Goal: Task Accomplishment & Management: Complete application form

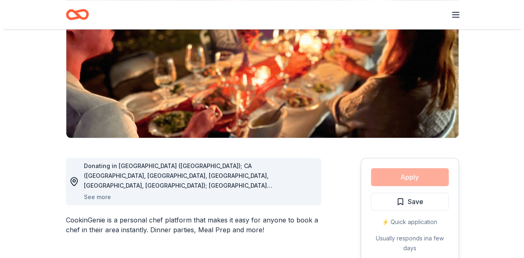
scroll to position [133, 0]
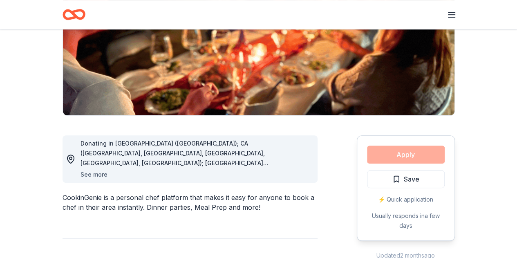
click at [102, 171] on button "See more" at bounding box center [94, 175] width 27 height 10
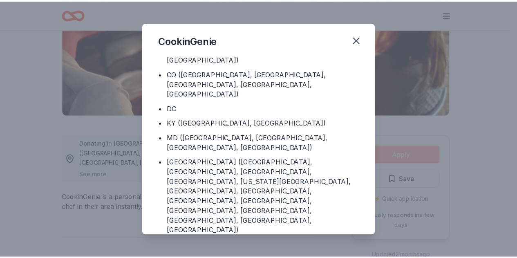
scroll to position [51, 0]
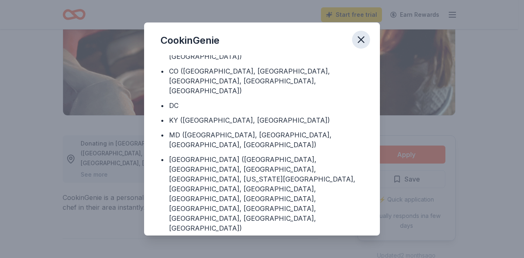
click at [364, 40] on icon "button" at bounding box center [360, 39] width 11 height 11
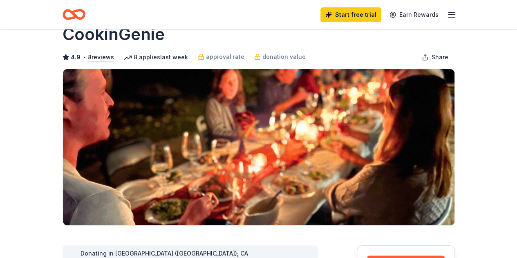
scroll to position [10, 0]
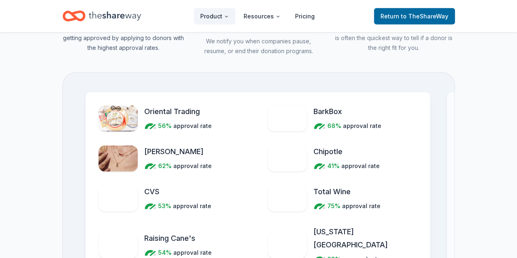
scroll to position [971, 0]
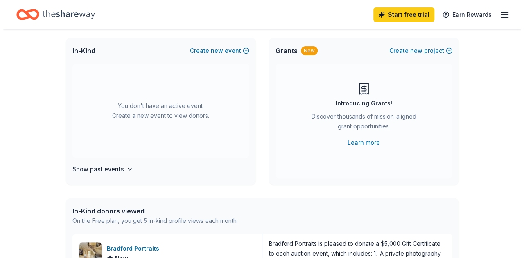
scroll to position [51, 0]
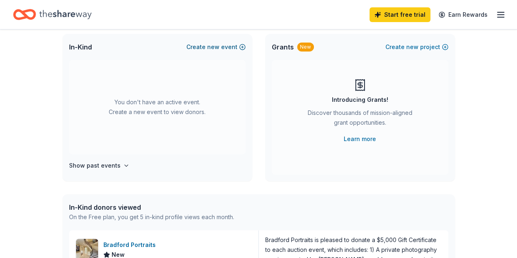
click at [202, 47] on button "Create new event" at bounding box center [216, 47] width 59 height 10
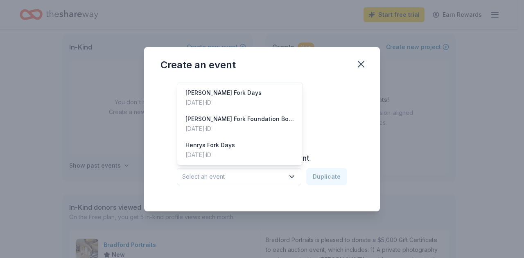
click at [238, 174] on span "Select an event" at bounding box center [233, 177] width 102 height 10
click at [337, 117] on div "Create from scratch Continue or Duplicate an existing event Select an event Dup…" at bounding box center [261, 139] width 203 height 119
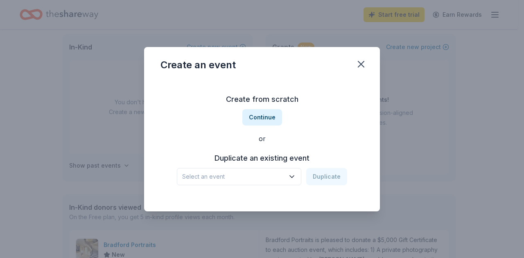
click at [265, 175] on span "Select an event" at bounding box center [233, 177] width 102 height 10
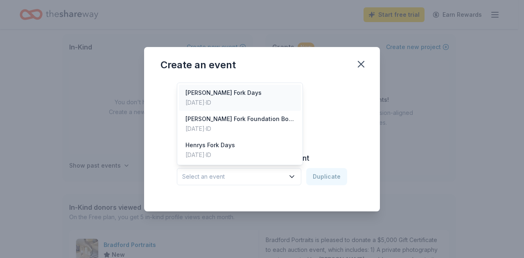
click at [233, 97] on div "Henry's Fork Days" at bounding box center [223, 93] width 76 height 10
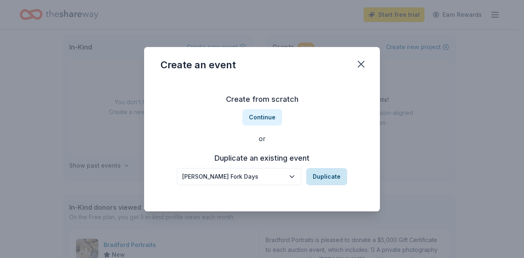
click at [331, 175] on button "Duplicate" at bounding box center [326, 176] width 41 height 17
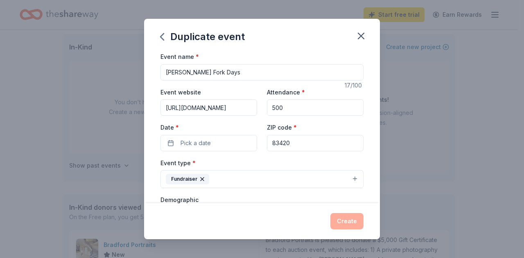
click at [226, 108] on input "https://henrysfork.org/event/henrys-fork-days-2025/" at bounding box center [208, 107] width 97 height 16
type input "https://henrysfork.org/event"
click at [286, 102] on input "500" at bounding box center [315, 107] width 97 height 16
click at [226, 139] on button "Pick a date" at bounding box center [208, 143] width 97 height 16
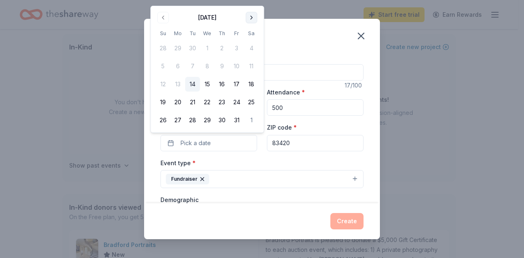
click at [250, 20] on button "Go to next month" at bounding box center [250, 17] width 11 height 11
click at [250, 38] on tbody "28 29 30 1 2 3 4 5 6 7 8 9 10 11 12 13 14 15 16 17 18 19 20 21 22 23 24 25 26 2…" at bounding box center [206, 83] width 103 height 90
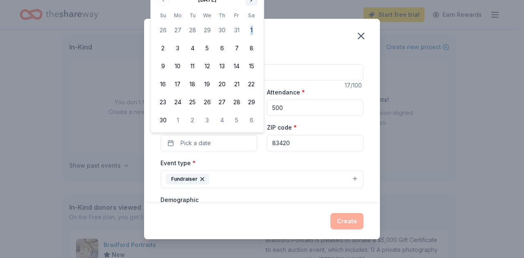
click at [250, 20] on tbody "26 27 28 29 30 31 1 2 3 4 5 6 7 8 9 10 11 12 13 14 15 16 17 18 19 20 21 22 23 2…" at bounding box center [206, 74] width 103 height 108
click at [249, 3] on button "Go to next month" at bounding box center [250, -1] width 11 height 11
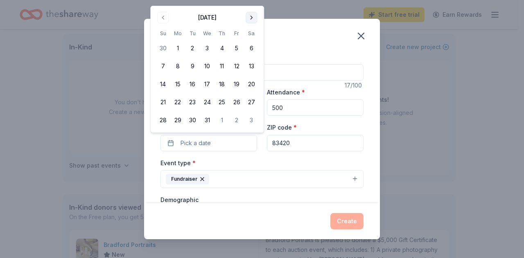
click at [253, 16] on button "Go to next month" at bounding box center [250, 17] width 11 height 11
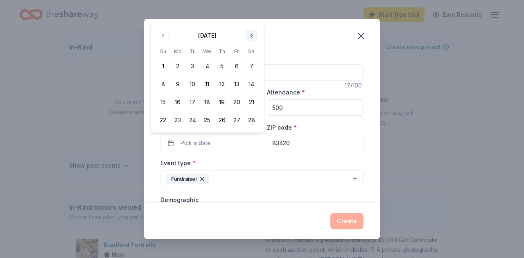
click at [250, 36] on button "Go to next month" at bounding box center [250, 35] width 11 height 11
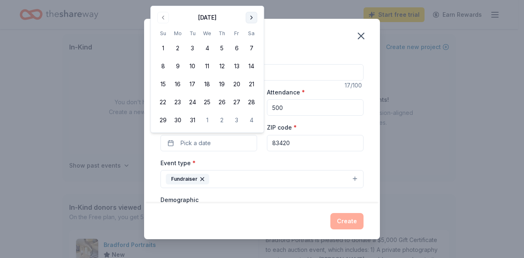
click at [250, 20] on button "Go to next month" at bounding box center [250, 17] width 11 height 11
click at [251, 17] on button "Go to next month" at bounding box center [250, 17] width 11 height 11
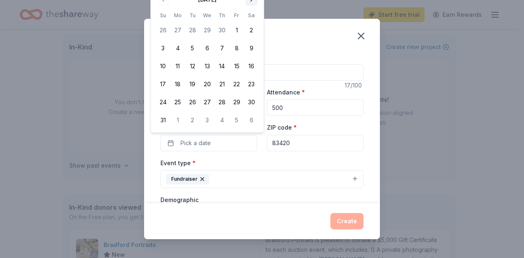
click at [252, 1] on button "Go to next month" at bounding box center [250, -1] width 11 height 11
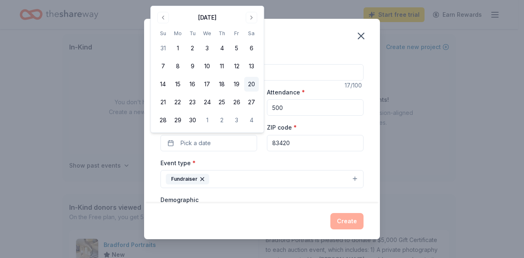
click at [252, 84] on button "20" at bounding box center [251, 84] width 15 height 15
click at [293, 146] on input "83420" at bounding box center [315, 143] width 97 height 16
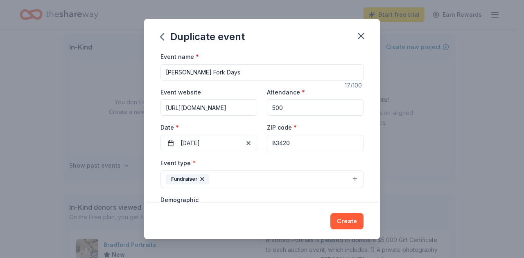
click at [263, 161] on div "Event type * Fundraiser" at bounding box center [261, 173] width 203 height 31
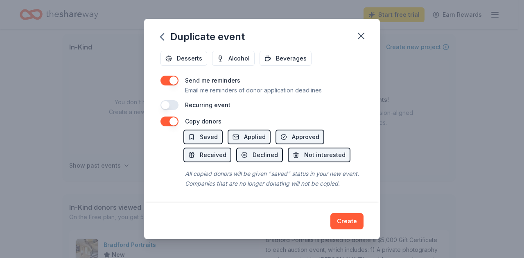
scroll to position [342, 0]
click at [173, 76] on button "button" at bounding box center [169, 81] width 18 height 10
click at [344, 222] on button "Create" at bounding box center [346, 221] width 33 height 16
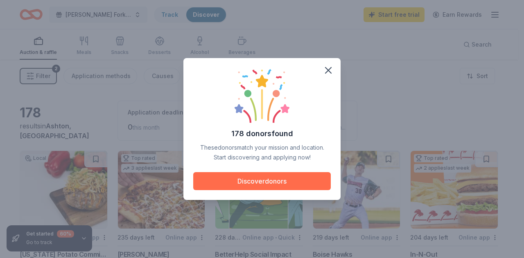
click at [281, 181] on button "Discover donors" at bounding box center [261, 181] width 137 height 18
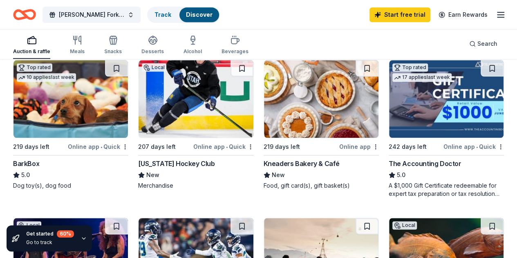
scroll to position [399, 0]
